Goal: Download file/media

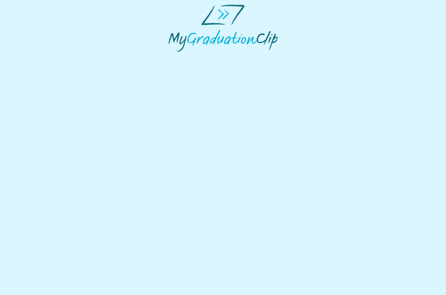
select select "**********"
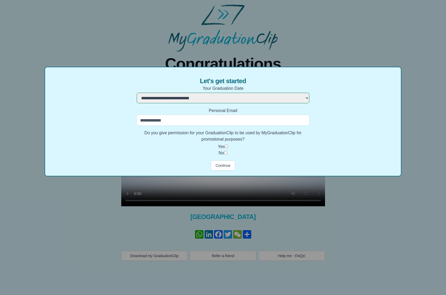
click at [226, 120] on input "Personal Email" at bounding box center [222, 120] width 172 height 11
type input "**********"
click at [225, 166] on button "Continue" at bounding box center [223, 166] width 24 height 10
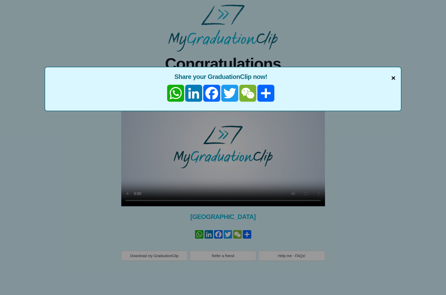
click at [394, 75] on span "×" at bounding box center [393, 78] width 4 height 11
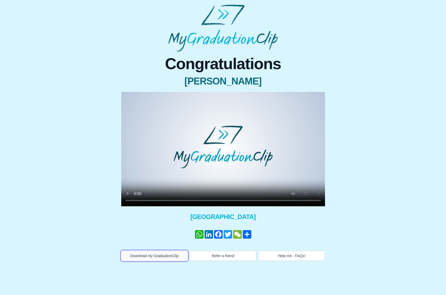
click at [171, 257] on button "Download my GraduationClip" at bounding box center [154, 256] width 67 height 10
click at [372, 190] on div "Congratulations [PERSON_NAME] × Share your GraduationClip now! WhatsApp LinkedI…" at bounding box center [222, 156] width 437 height 209
click at [391, 104] on div "Congratulations [PERSON_NAME] × Share your GraduationClip now! WhatsApp LinkedI…" at bounding box center [222, 156] width 437 height 209
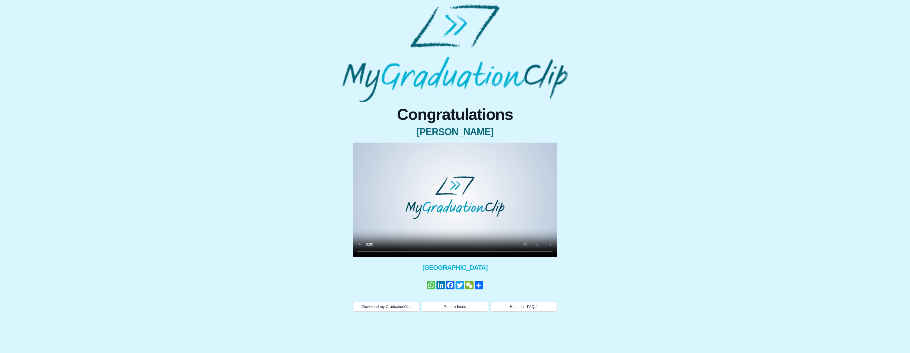
click at [429, 285] on link "WhatsApp" at bounding box center [431, 285] width 10 height 8
click at [445, 284] on link "Share" at bounding box center [479, 285] width 10 height 8
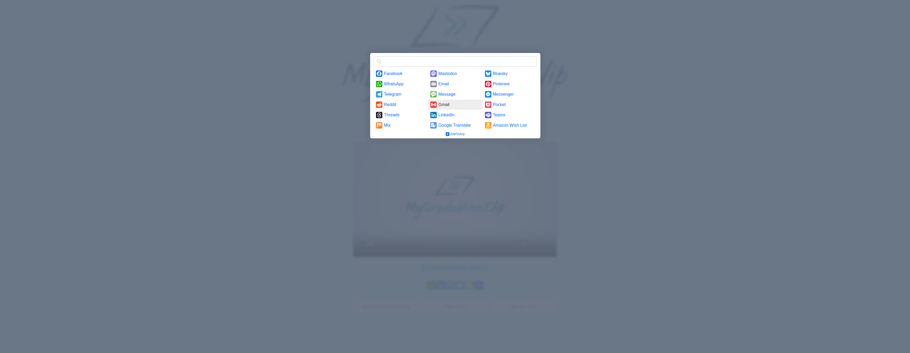
click at [445, 104] on link "Gmail" at bounding box center [455, 105] width 54 height 10
click at [442, 82] on link "Email" at bounding box center [455, 84] width 54 height 10
click at [445, 97] on div at bounding box center [455, 176] width 910 height 353
